Goal: Entertainment & Leisure: Consume media (video, audio)

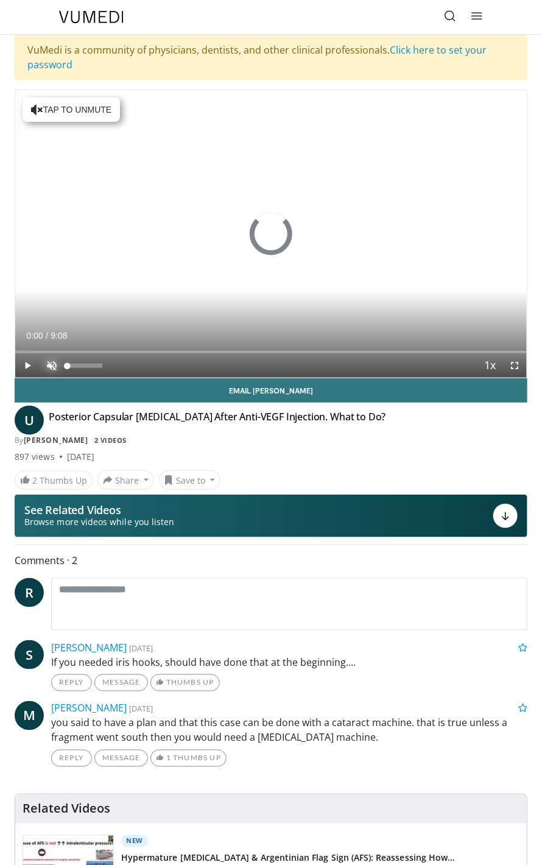
click at [49, 362] on span "Video Player" at bounding box center [52, 365] width 24 height 24
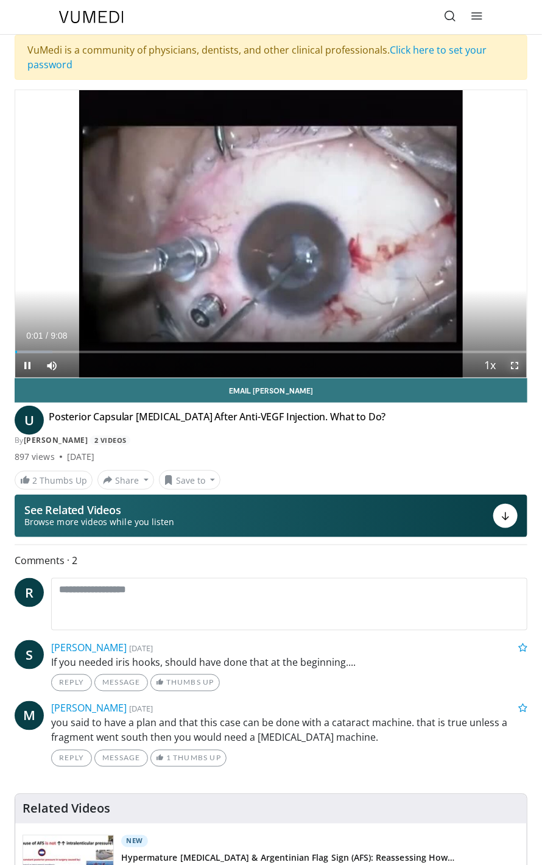
click at [517, 361] on span "Video Player" at bounding box center [514, 365] width 24 height 24
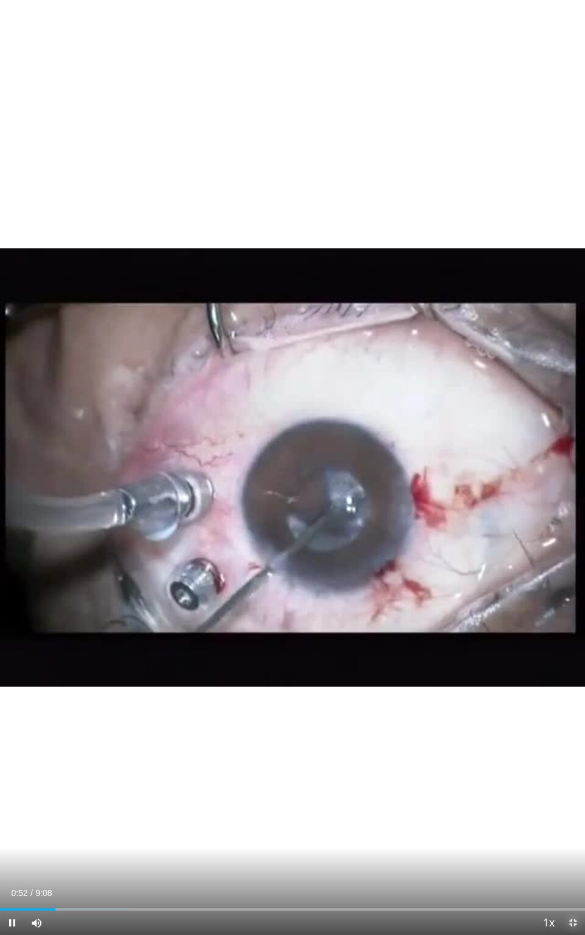
click at [541, 864] on span "Video Player" at bounding box center [572, 923] width 24 height 24
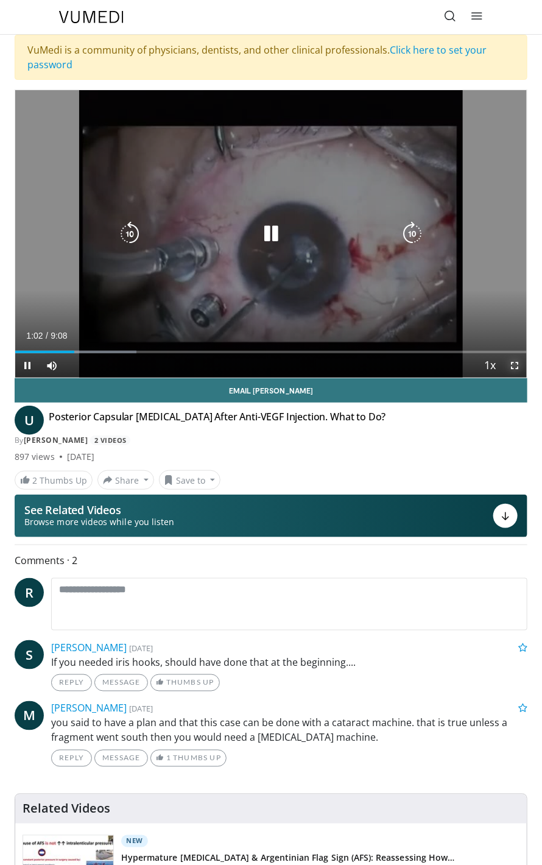
drag, startPoint x: 515, startPoint y: 368, endPoint x: 546, endPoint y: 412, distance: 53.4
click at [515, 368] on span "Video Player" at bounding box center [514, 365] width 24 height 24
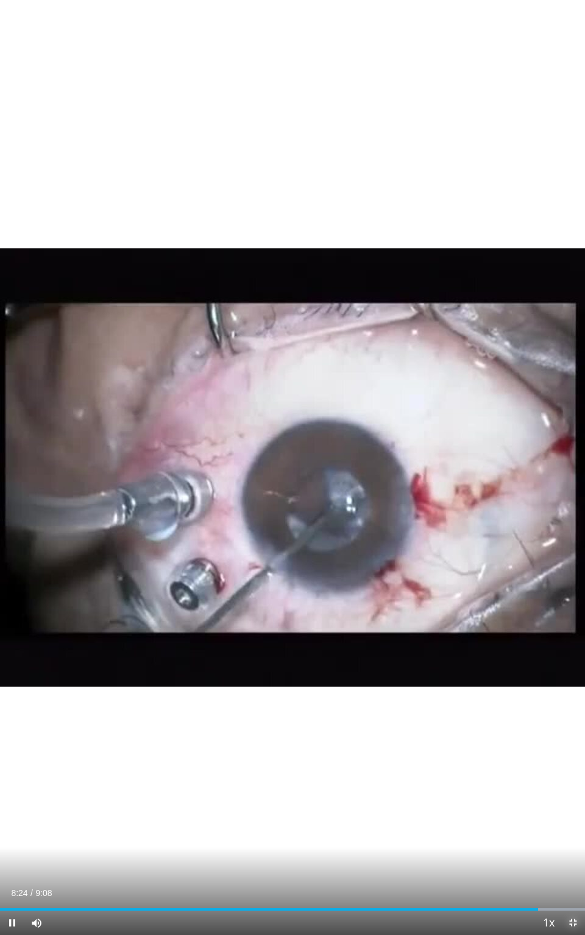
click at [541, 864] on span "Video Player" at bounding box center [572, 923] width 24 height 24
